Goal: Task Accomplishment & Management: Manage account settings

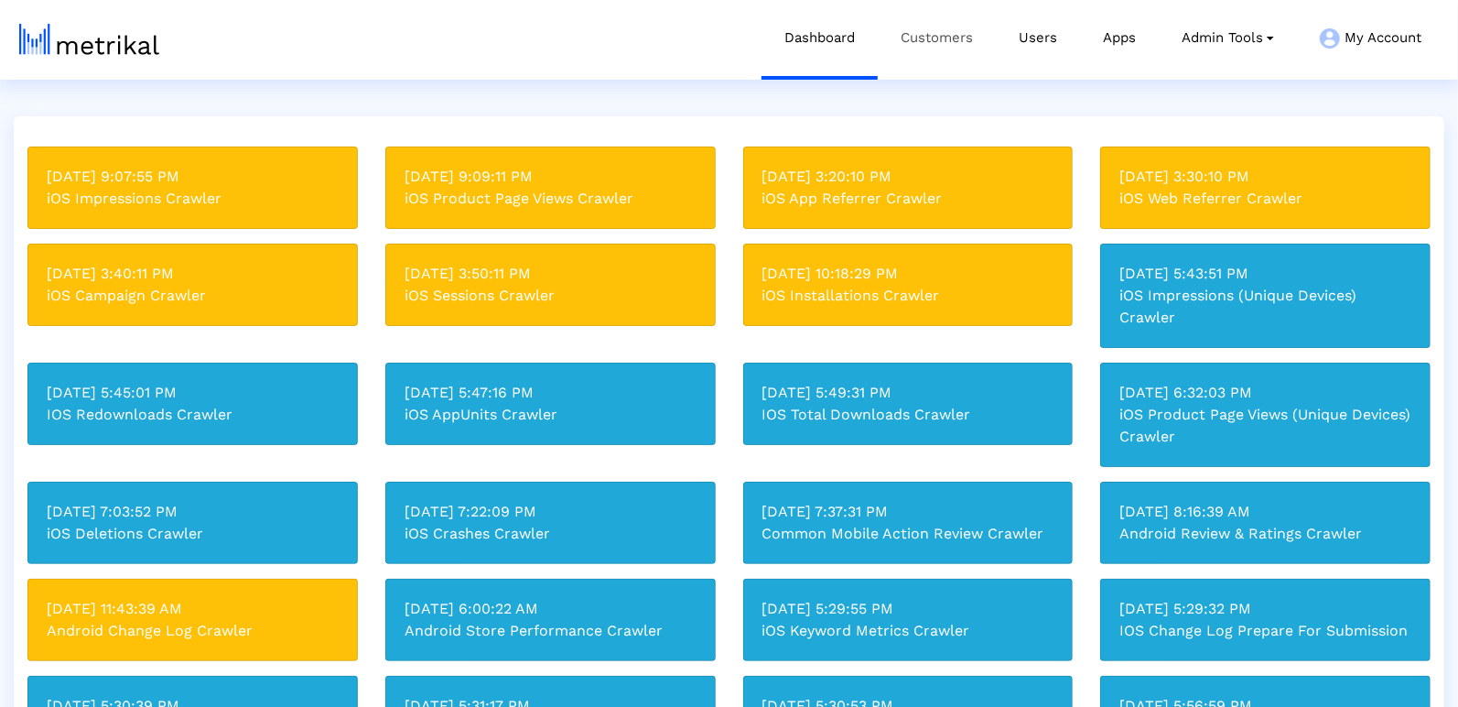
click at [940, 37] on link "Customers" at bounding box center [937, 38] width 118 height 76
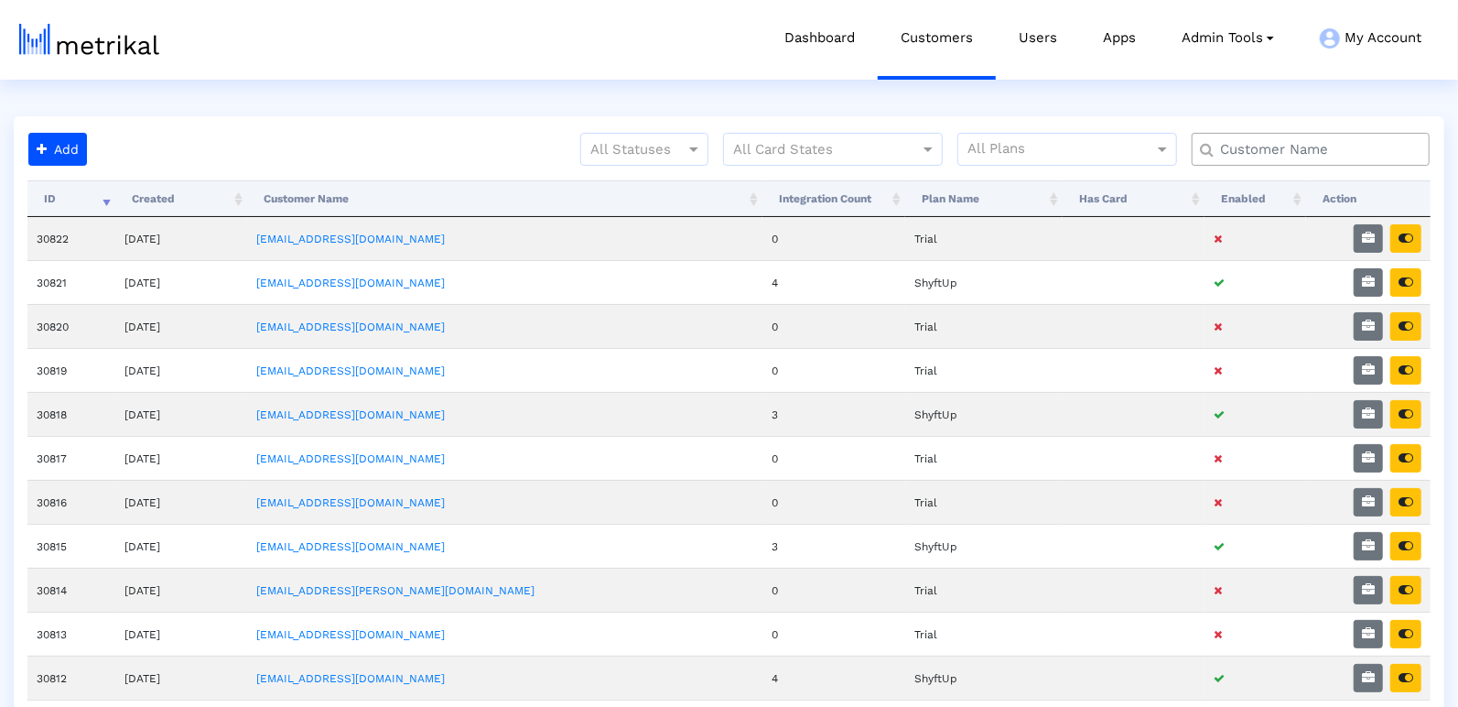
click at [1255, 145] on input "text" at bounding box center [1315, 149] width 215 height 19
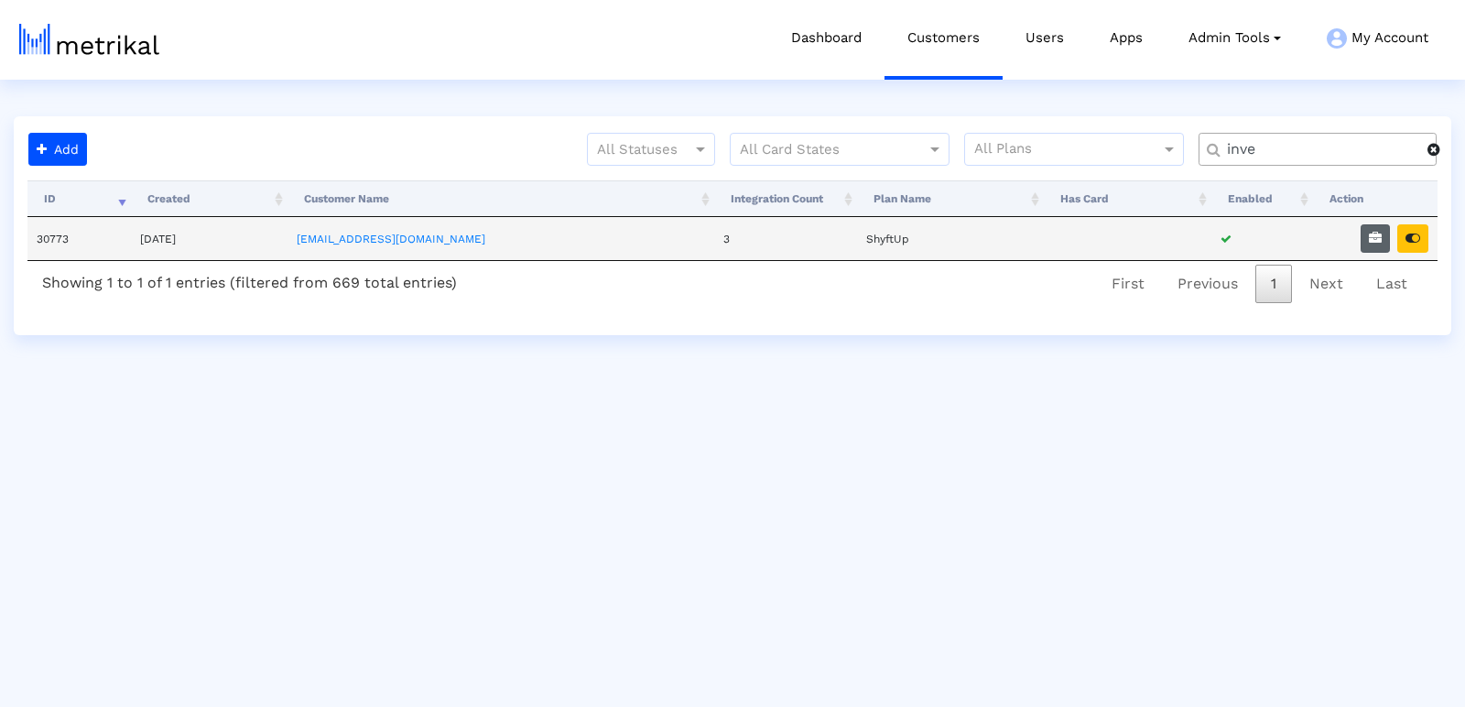
type input "inve"
click at [1376, 233] on icon "button" at bounding box center [1375, 238] width 13 height 13
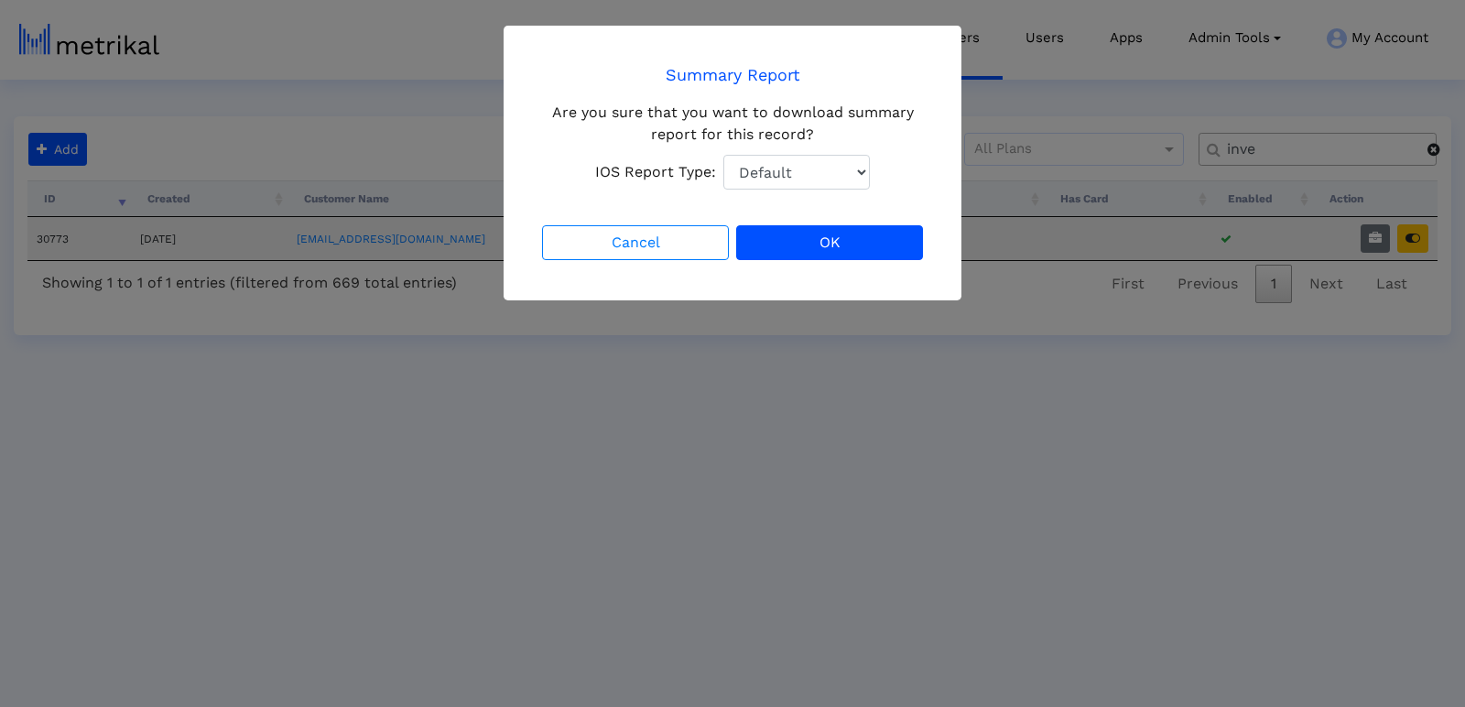
click at [807, 167] on select "Default Total Downloads New Downloads Redownloads" at bounding box center [796, 172] width 146 height 35
select select "1: 1"
click at [723, 155] on select "Default Total Downloads New Downloads Redownloads" at bounding box center [796, 172] width 146 height 35
click at [831, 262] on div "Cancel OK" at bounding box center [732, 243] width 388 height 42
click at [822, 238] on button "OK" at bounding box center [829, 242] width 187 height 35
